Goal: Information Seeking & Learning: Learn about a topic

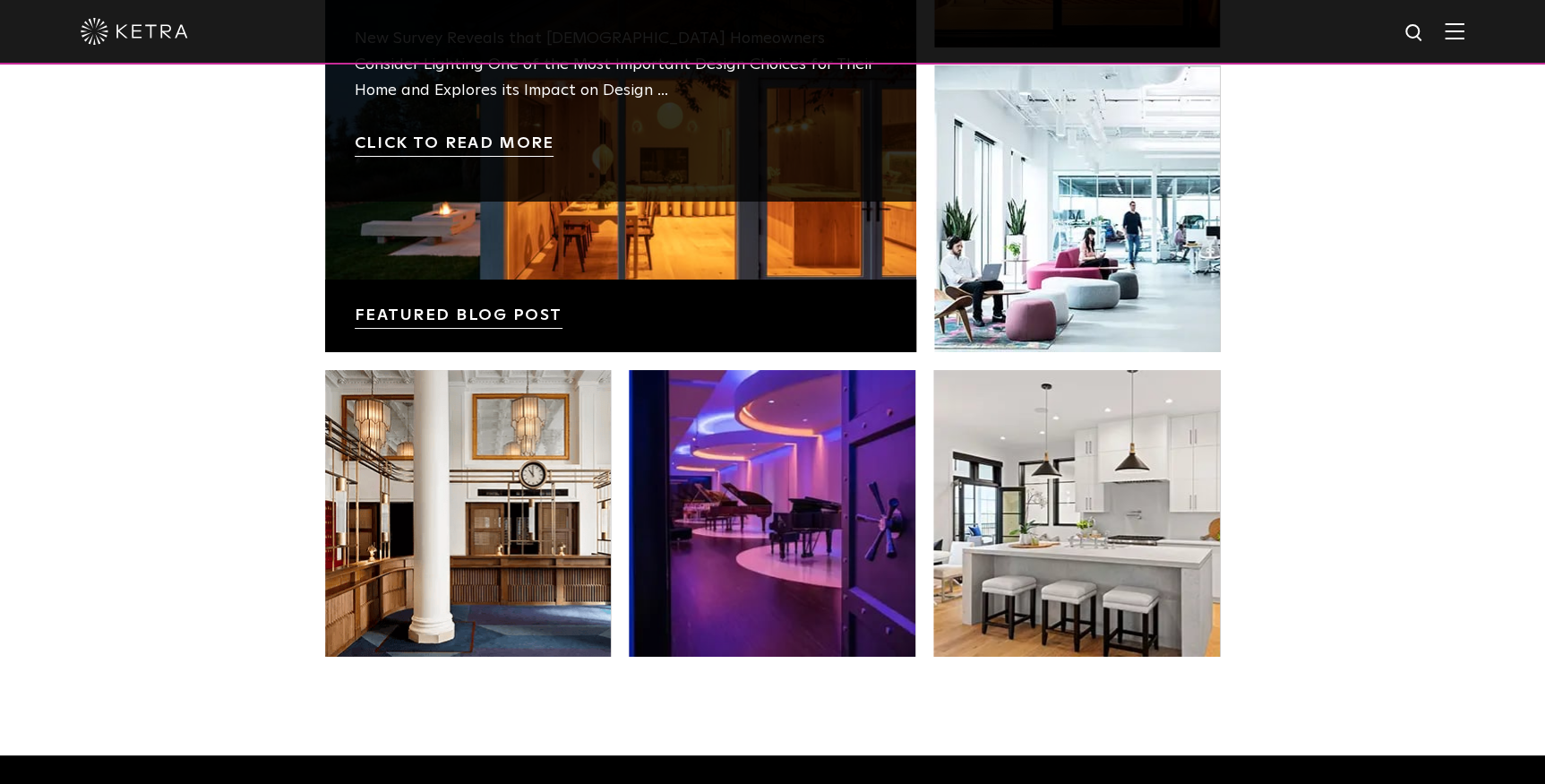
scroll to position [3267, 0]
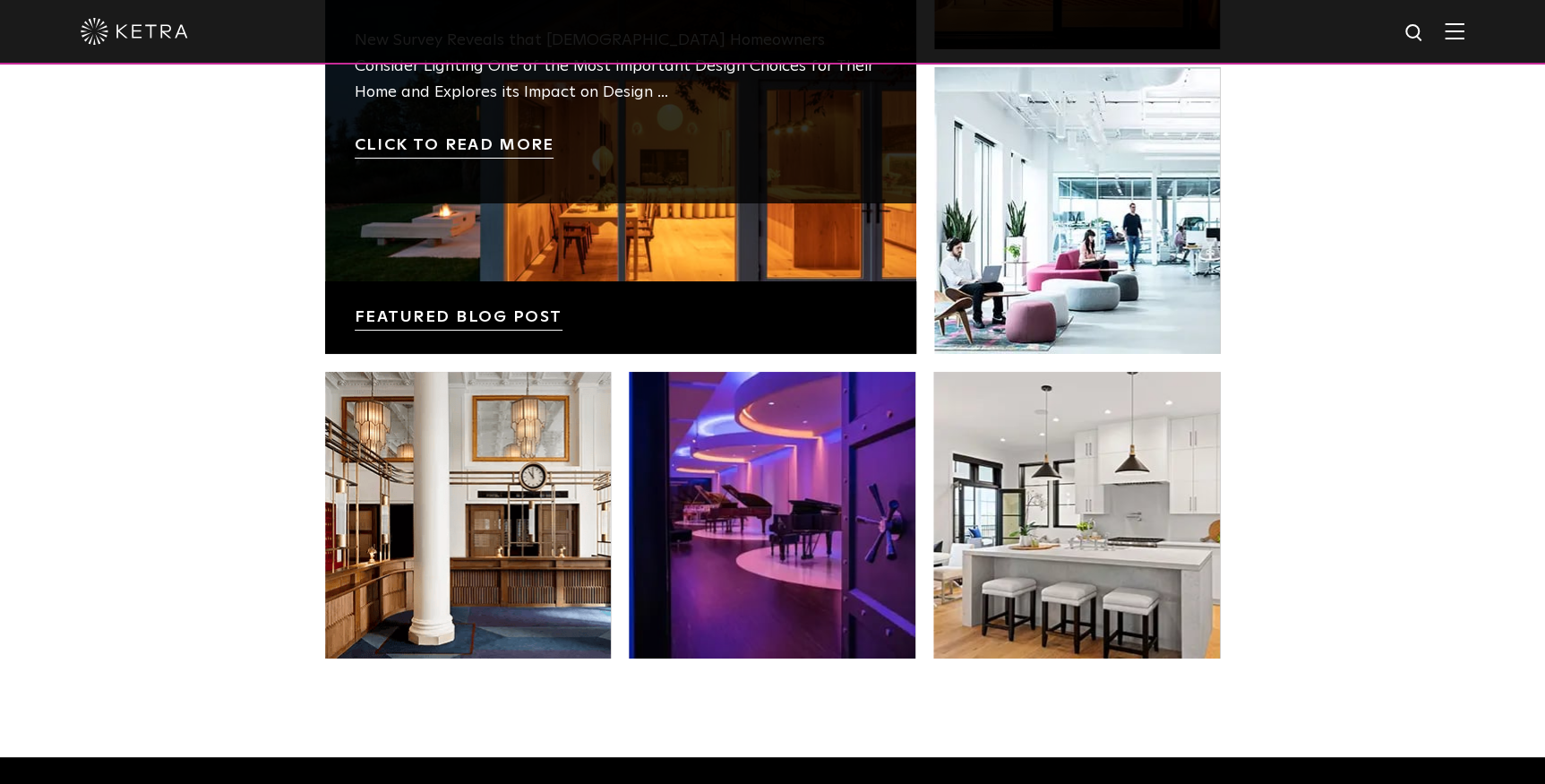
click at [529, 271] on link at bounding box center [621, 59] width 591 height 591
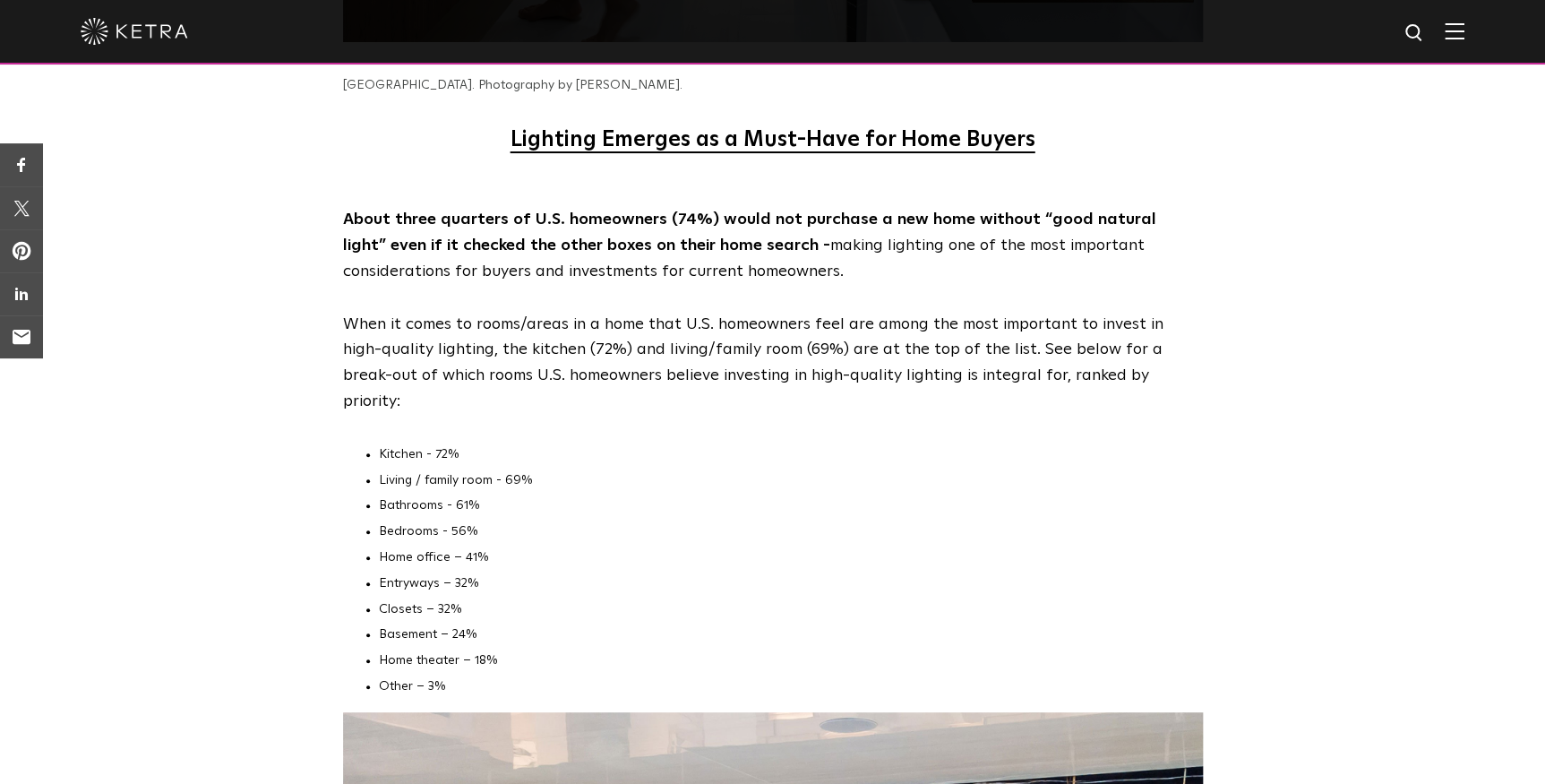
scroll to position [6344, 0]
